Goal: Task Accomplishment & Management: Manage account settings

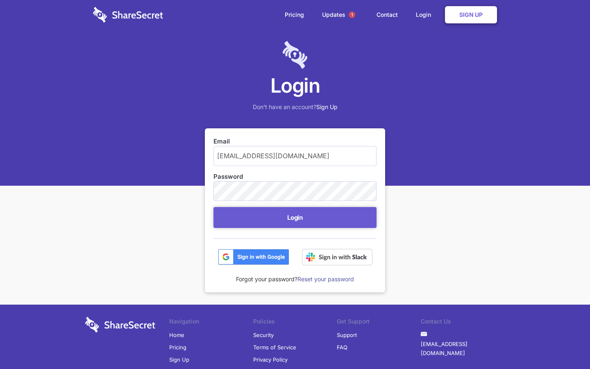
scroll to position [33, 0]
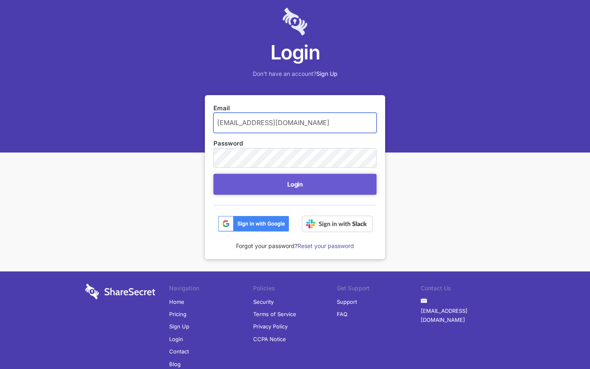
click at [295, 123] on input "[EMAIL_ADDRESS][DOMAIN_NAME]" at bounding box center [295, 123] width 163 height 20
type input "m"
type input "[EMAIL_ADDRESS][DOMAIN_NAME]"
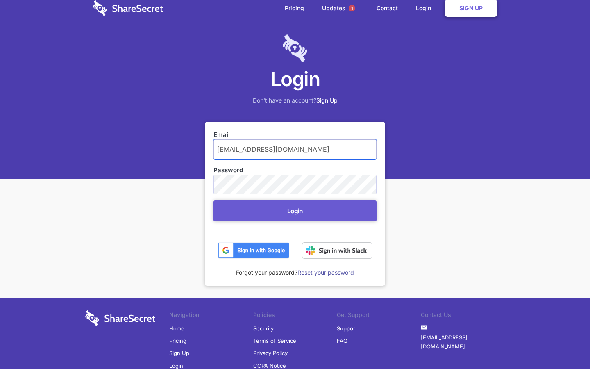
click at [214, 201] on button "Login" at bounding box center [295, 211] width 163 height 21
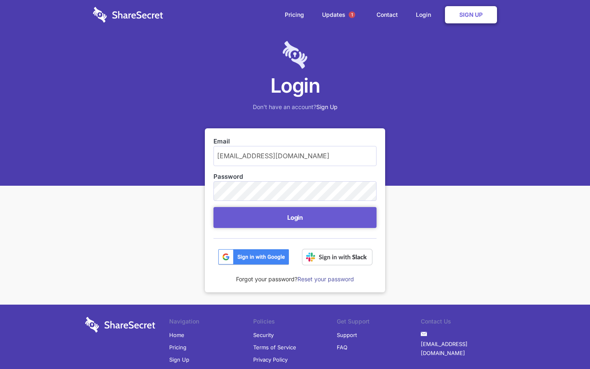
scroll to position [33, 0]
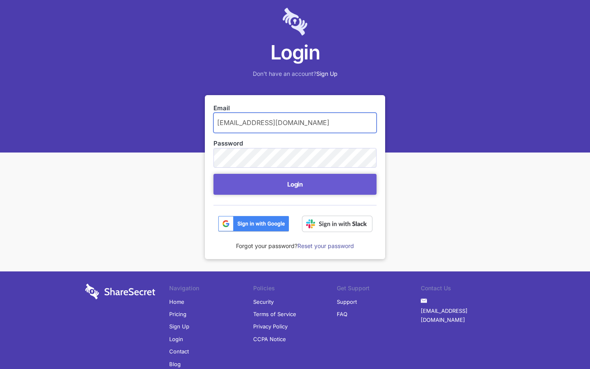
click at [295, 123] on input "[EMAIL_ADDRESS][DOMAIN_NAME]" at bounding box center [295, 123] width 163 height 20
type input "m"
type input "parkercatherine622@gmail.com"
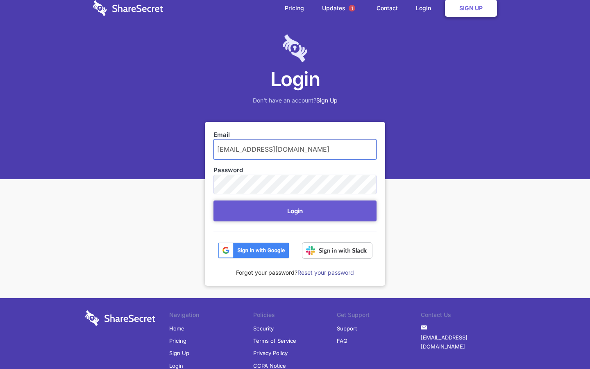
click at [214, 201] on button "Login" at bounding box center [295, 211] width 163 height 21
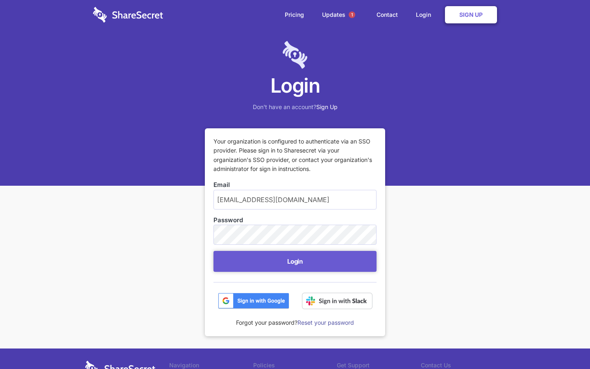
scroll to position [77, 0]
